Goal: Information Seeking & Learning: Learn about a topic

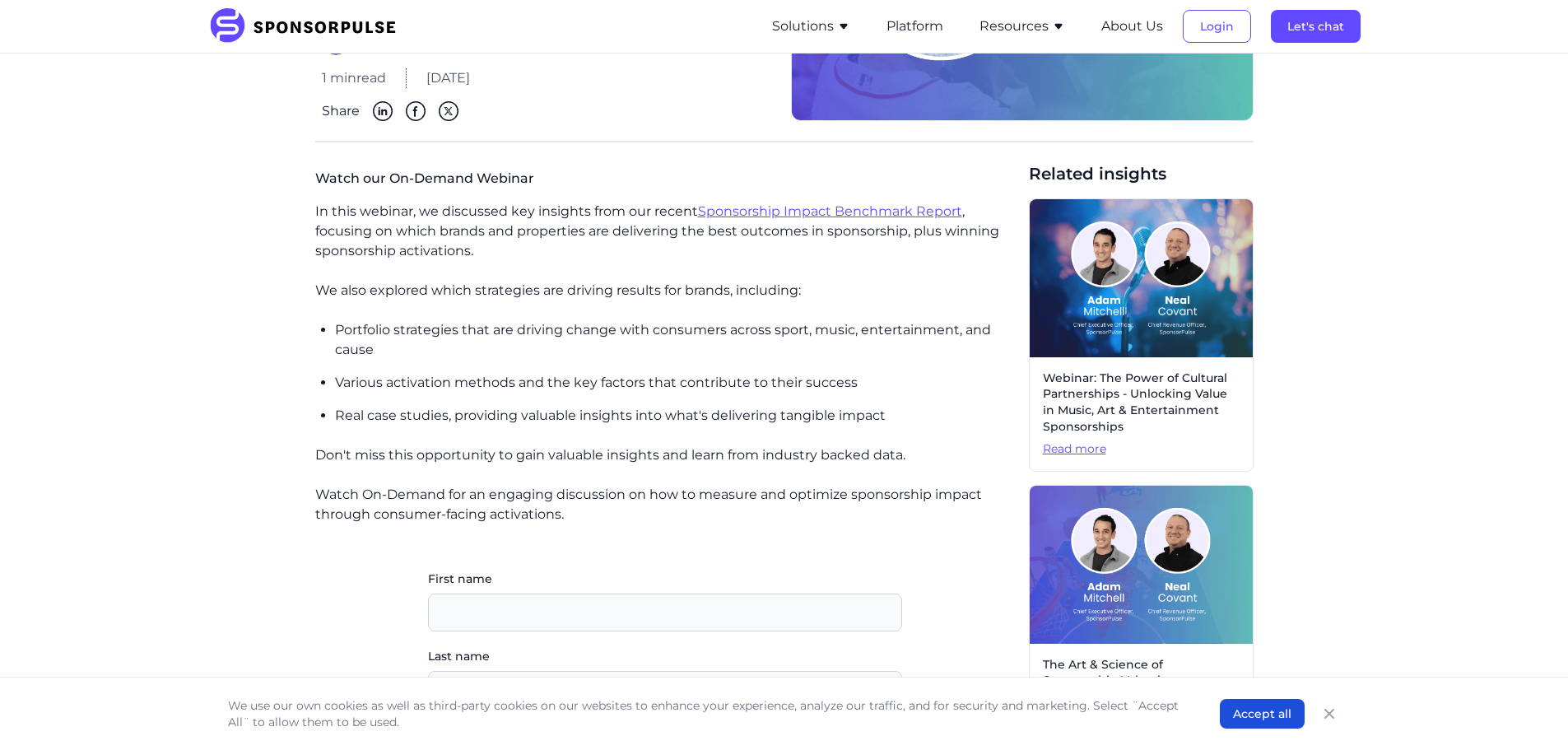
scroll to position [247, 0]
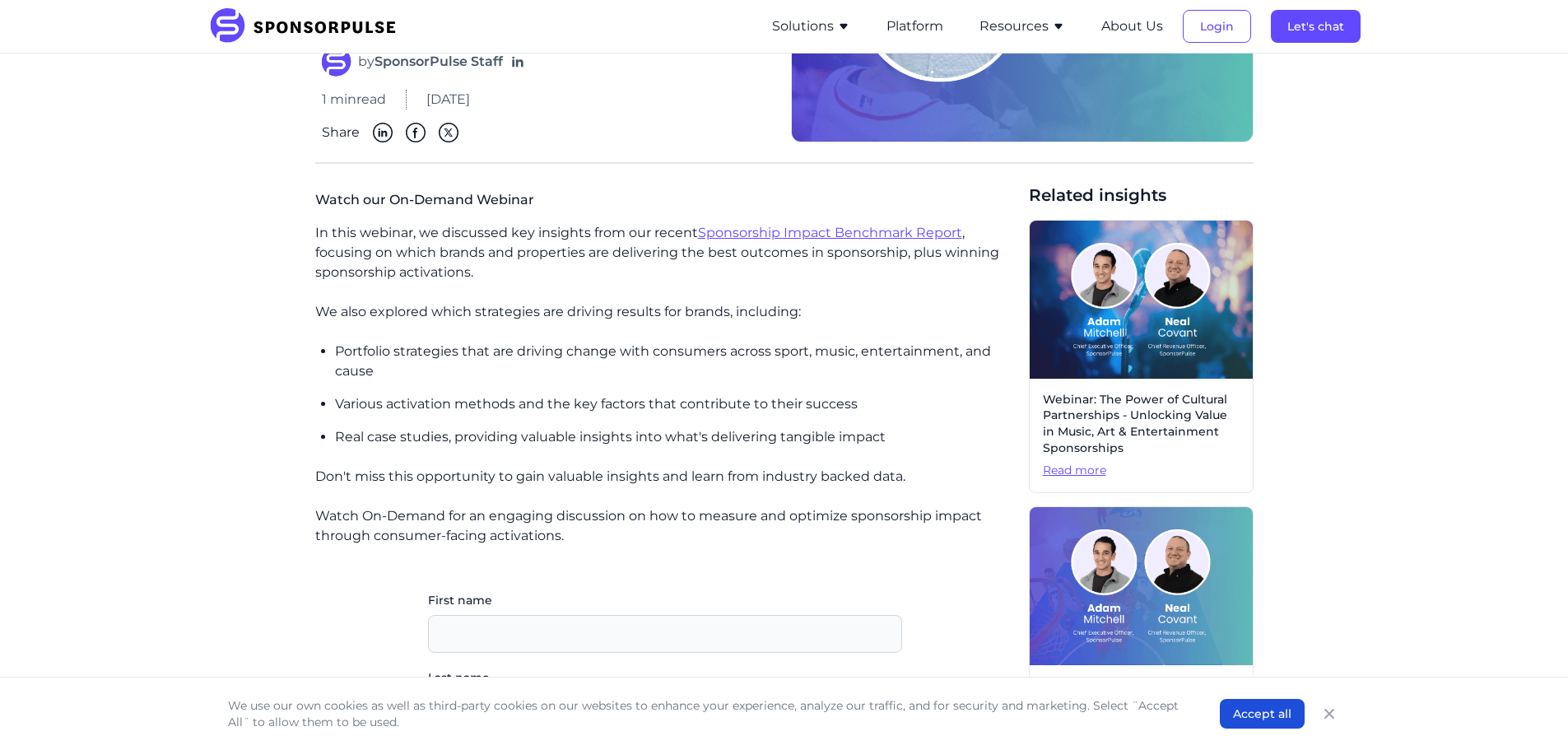
click at [742, 232] on link "Sponsorship Impact Benchmark Report" at bounding box center [830, 233] width 264 height 15
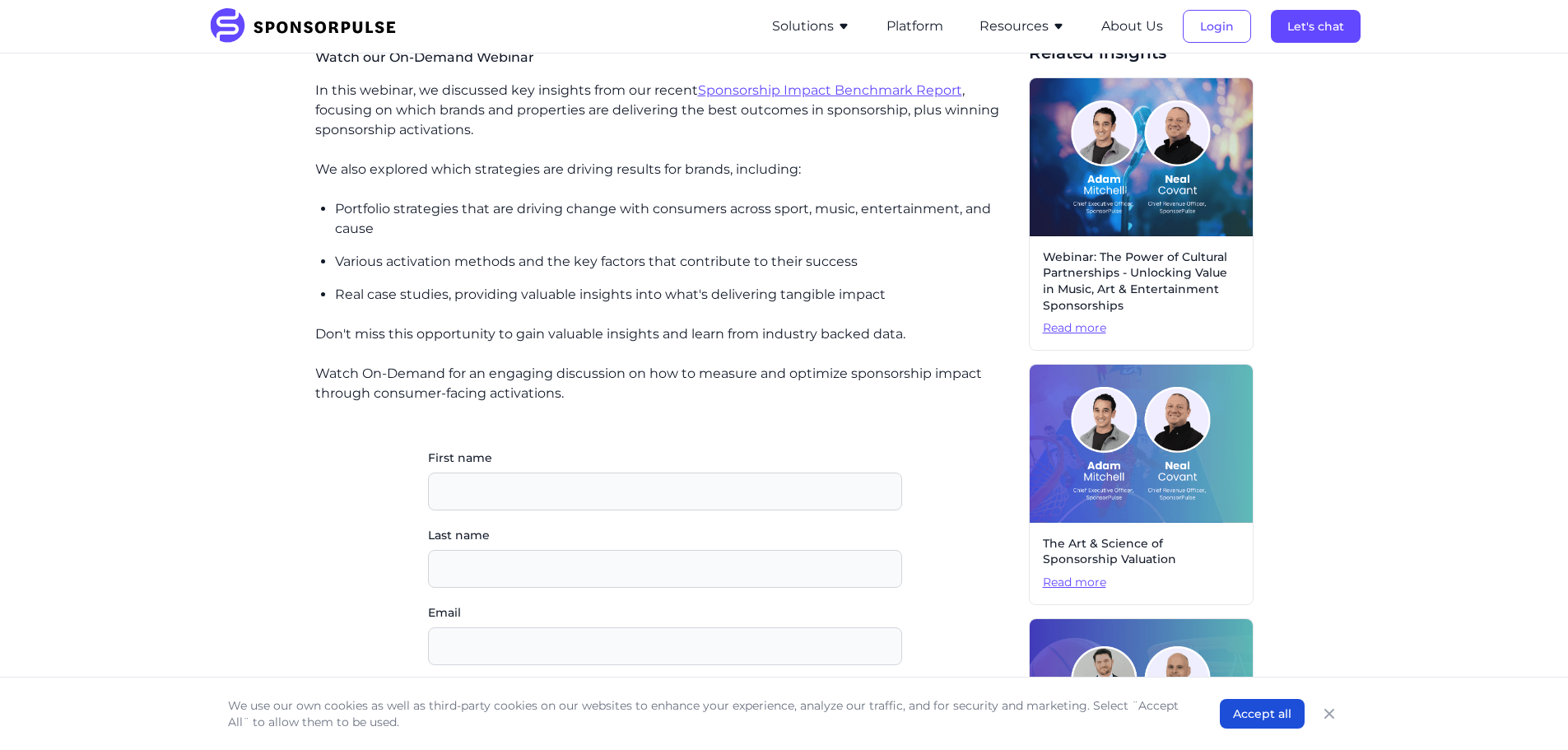
scroll to position [412, 0]
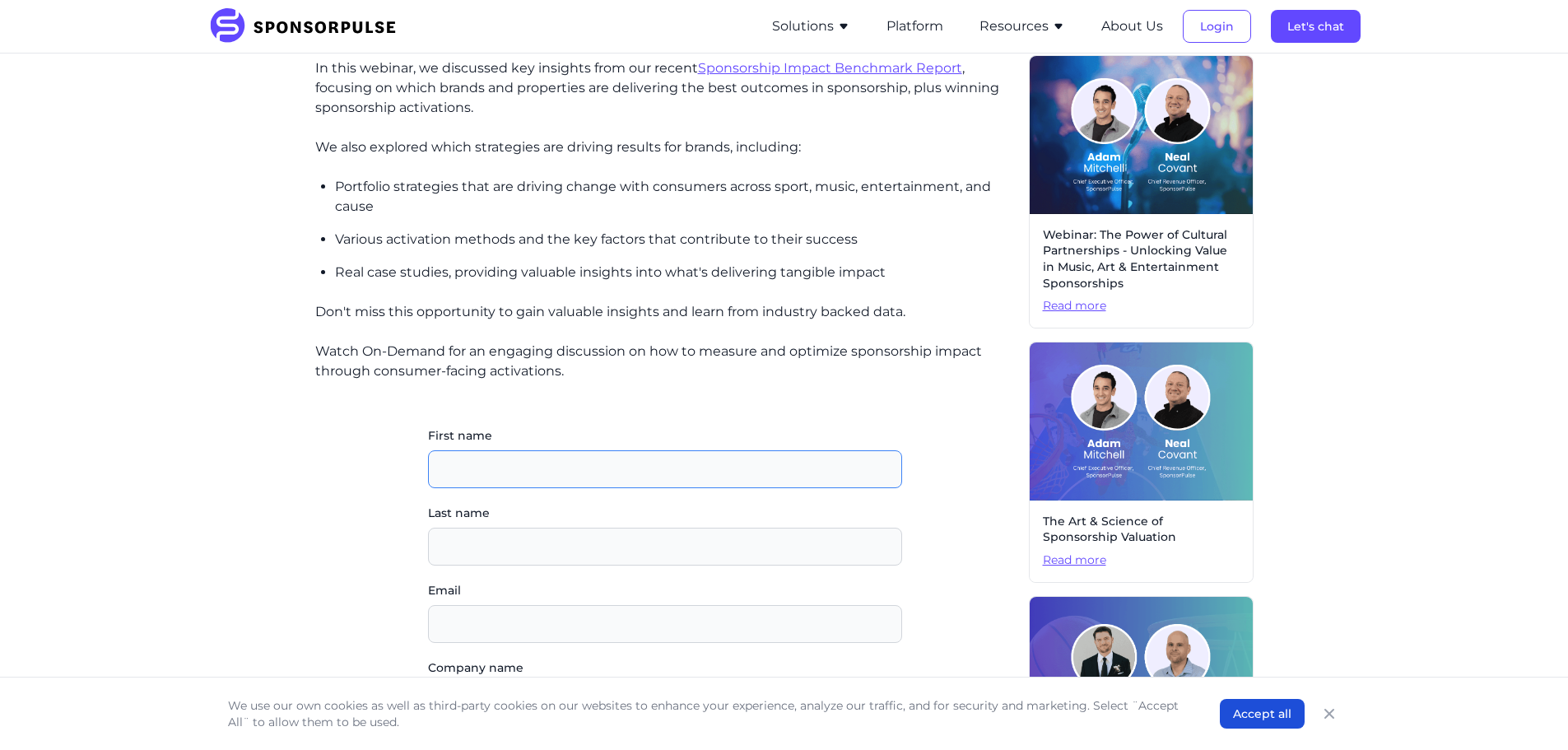
click at [537, 472] on input "First name" at bounding box center [665, 469] width 474 height 38
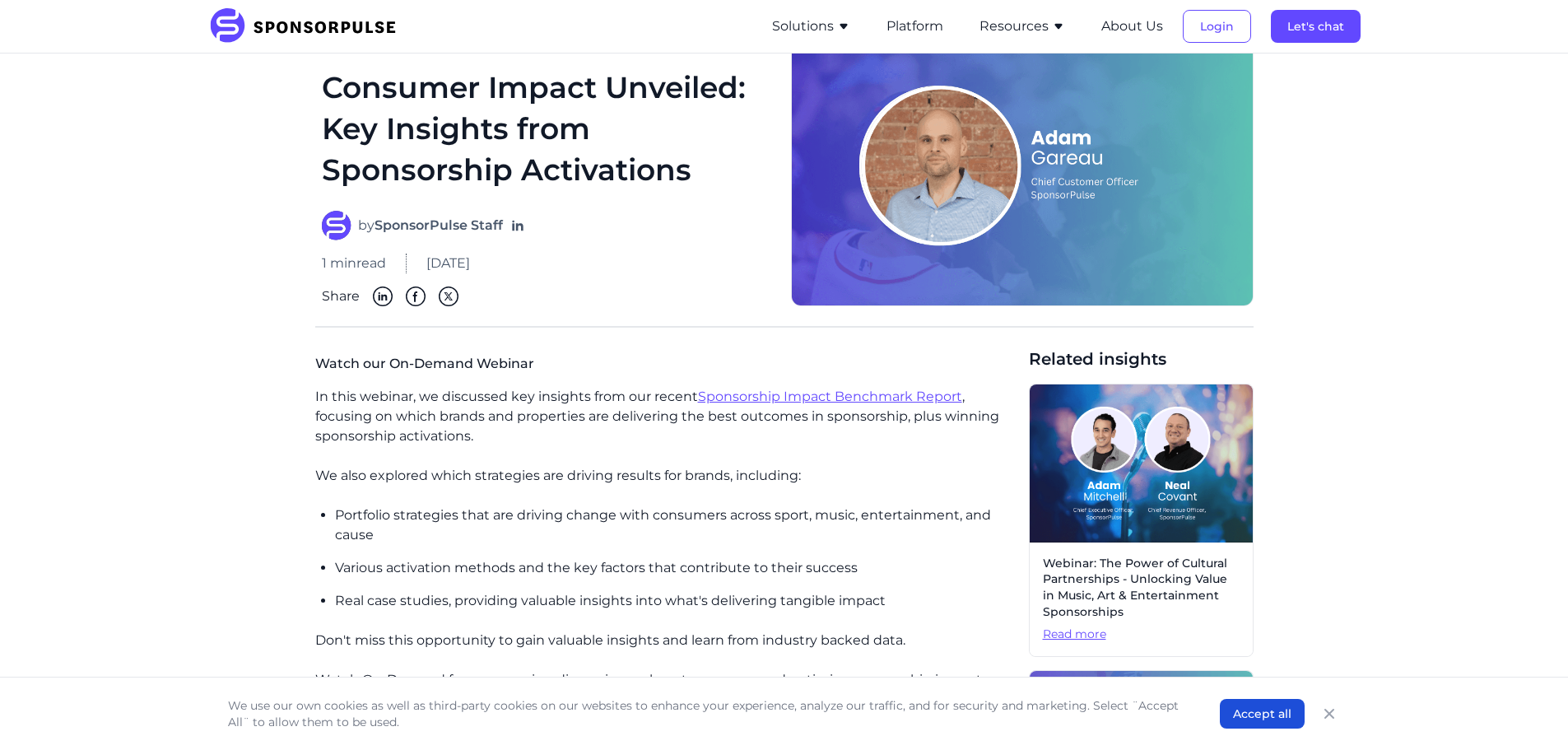
scroll to position [82, 0]
click at [1019, 20] on button "Resources" at bounding box center [1022, 25] width 86 height 20
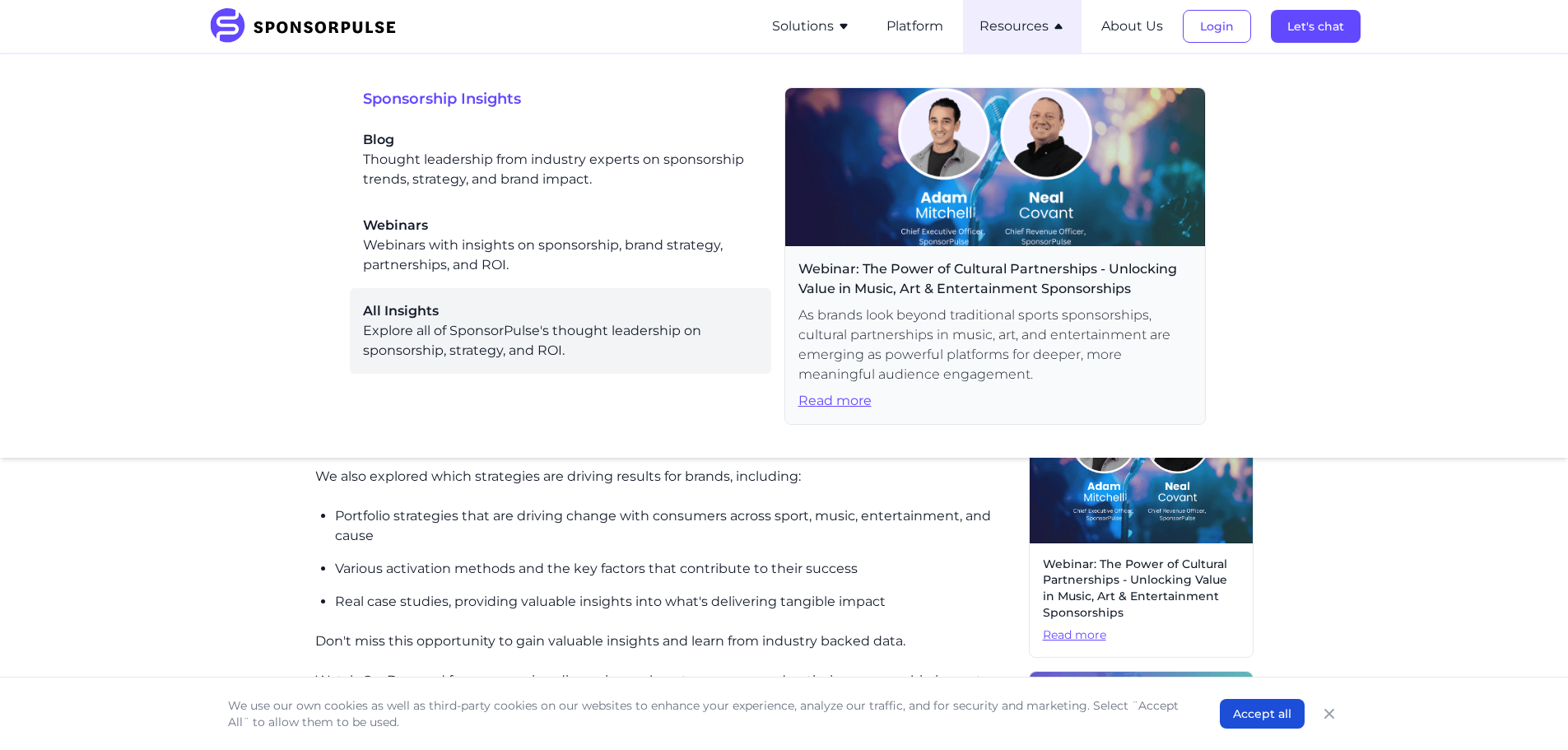
click at [405, 310] on span "All Insights" at bounding box center [560, 311] width 395 height 20
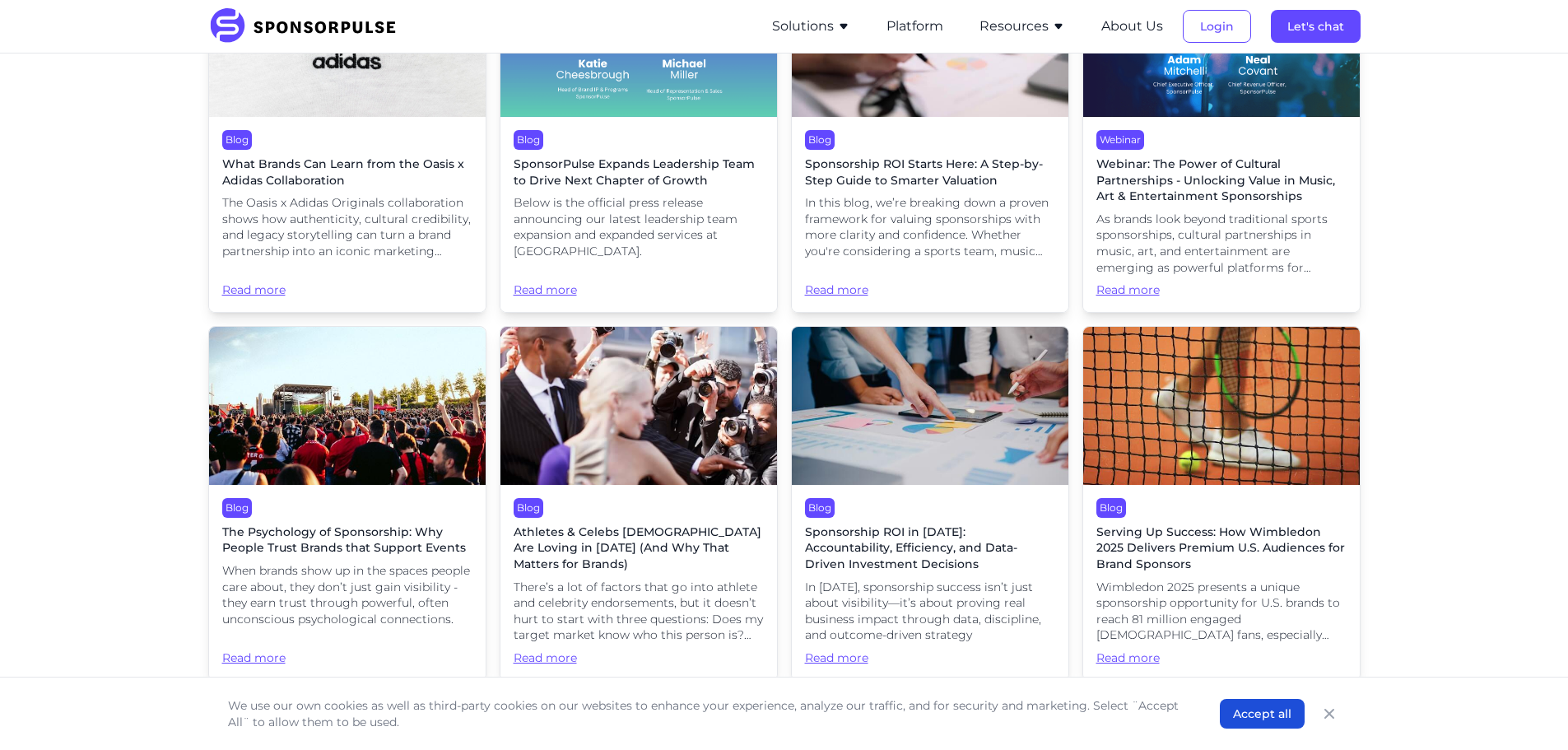
scroll to position [576, 0]
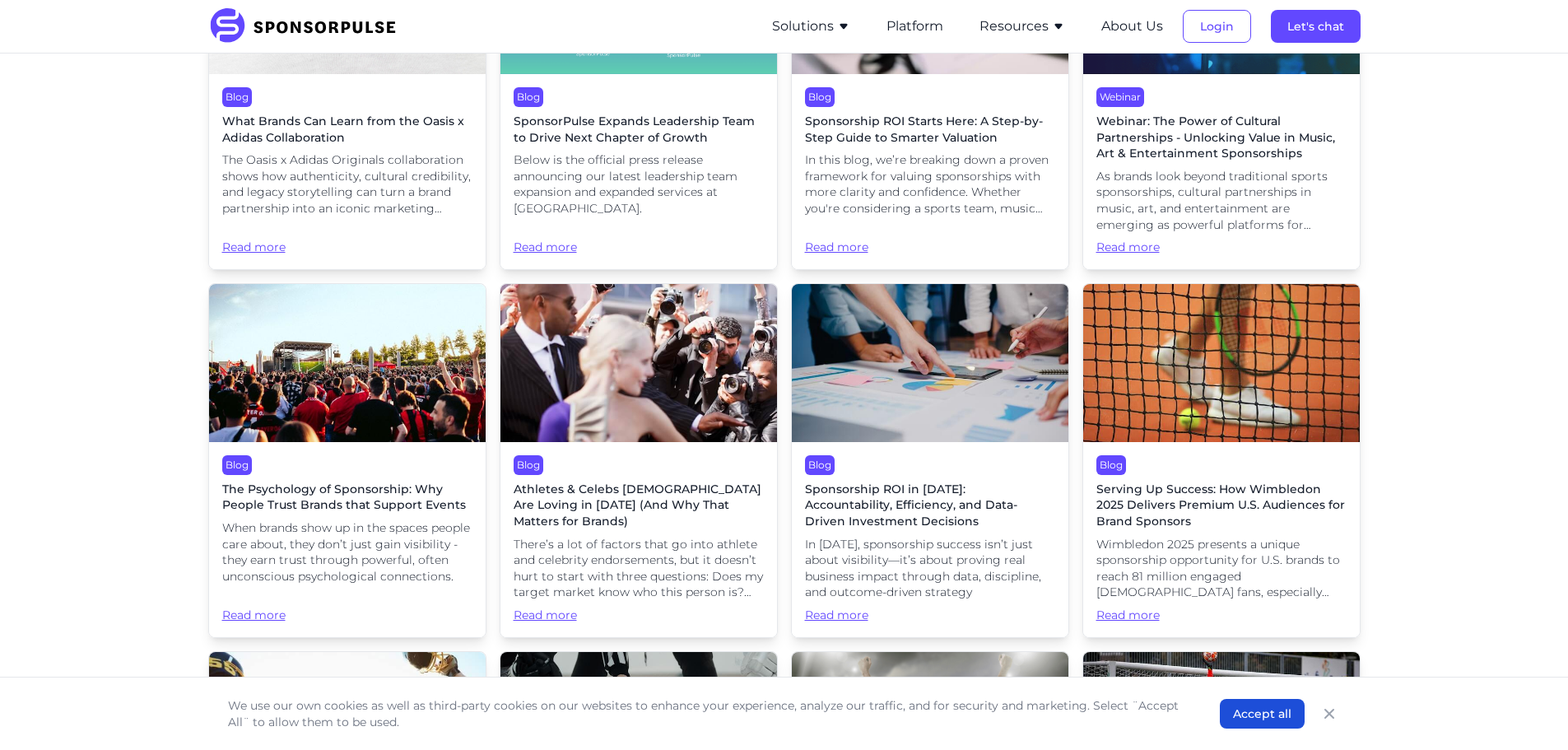
click at [911, 496] on span "Sponsorship ROI in [DATE]: Accountability, Efficiency, and Data-Driven Investme…" at bounding box center [930, 505] width 251 height 48
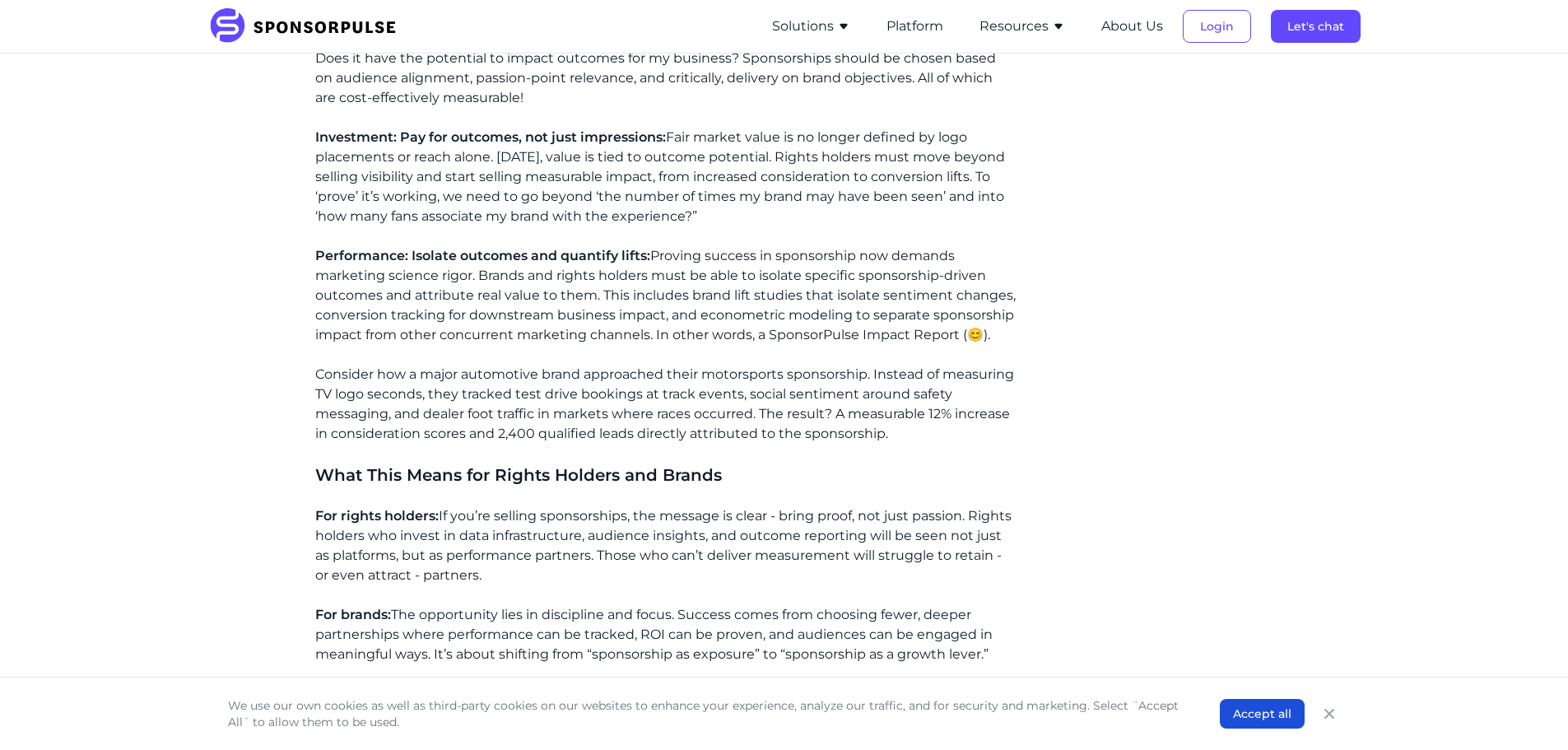
scroll to position [1744, 0]
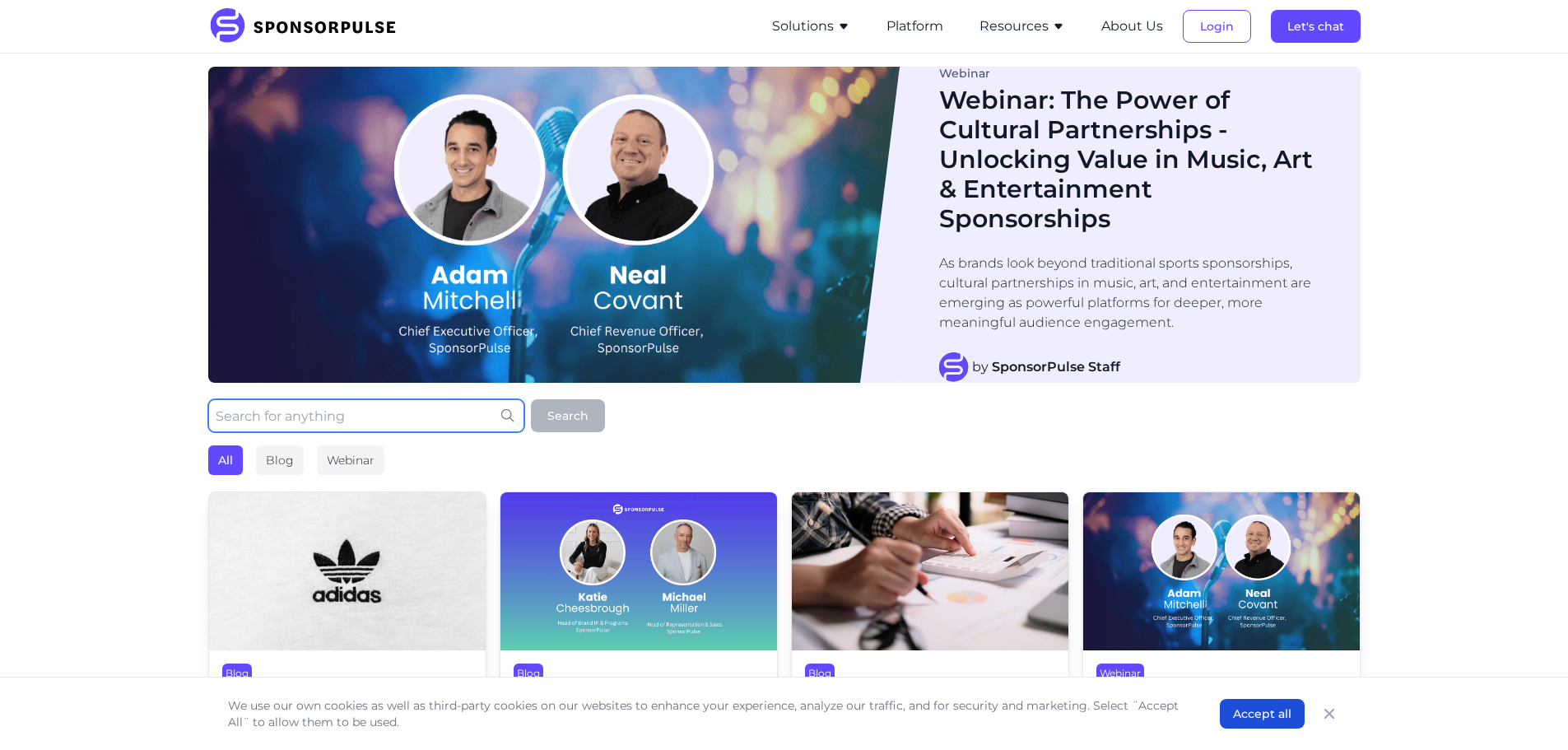
click at [269, 412] on input "text" at bounding box center [366, 415] width 316 height 33
type input "brand awareness"
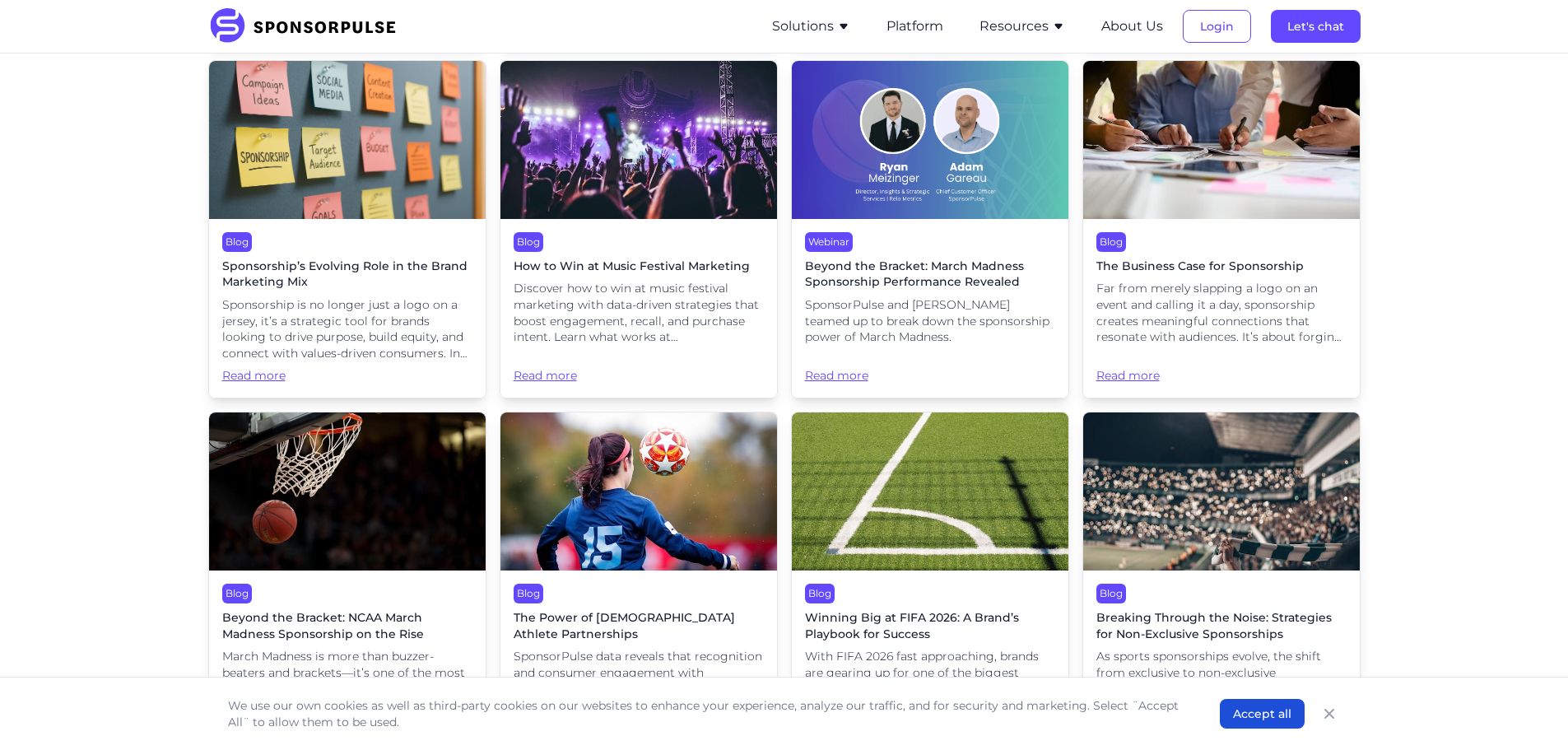
scroll to position [1070, 0]
